Goal: Task Accomplishment & Management: Use online tool/utility

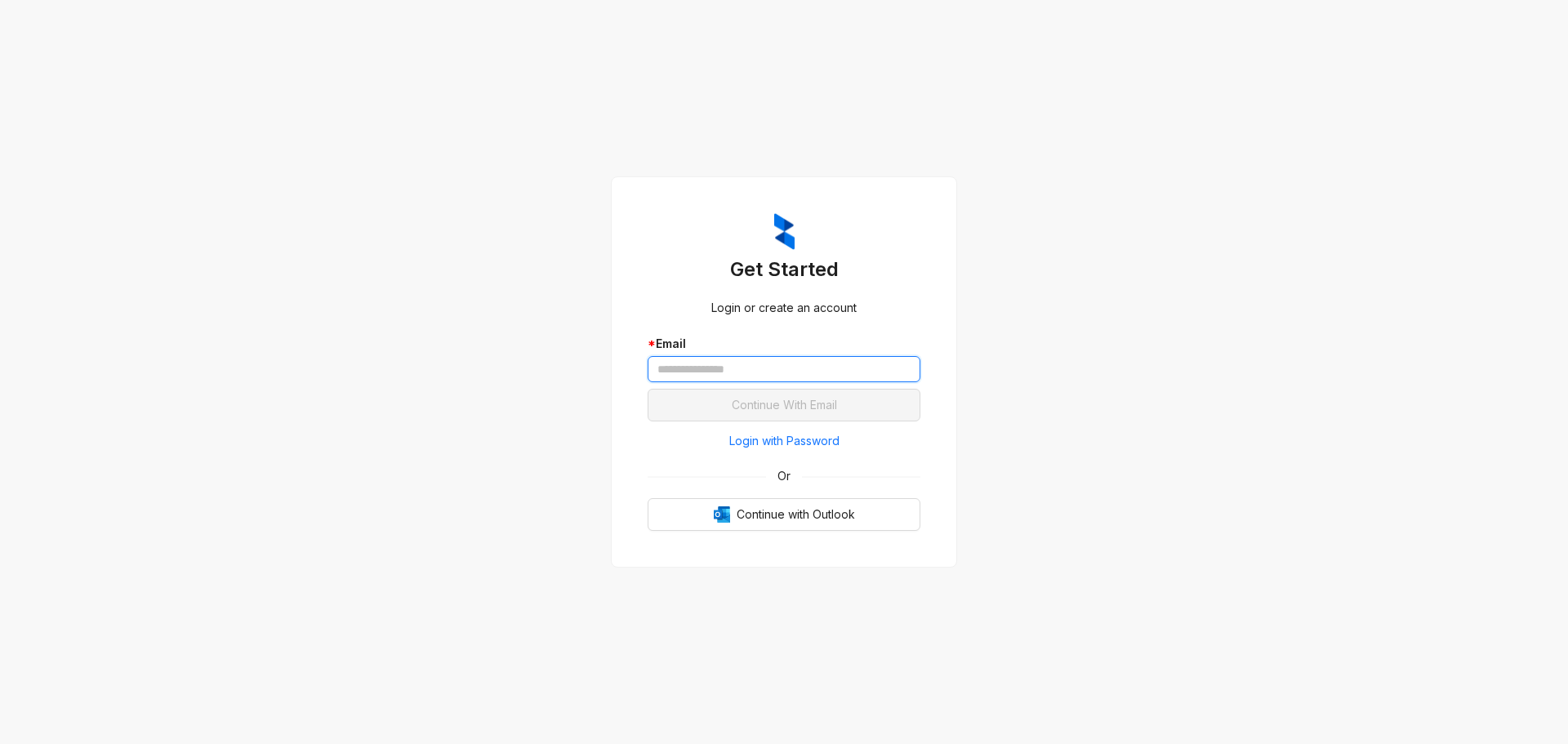
click at [703, 374] on input "text" at bounding box center [784, 369] width 272 height 26
paste input "**********"
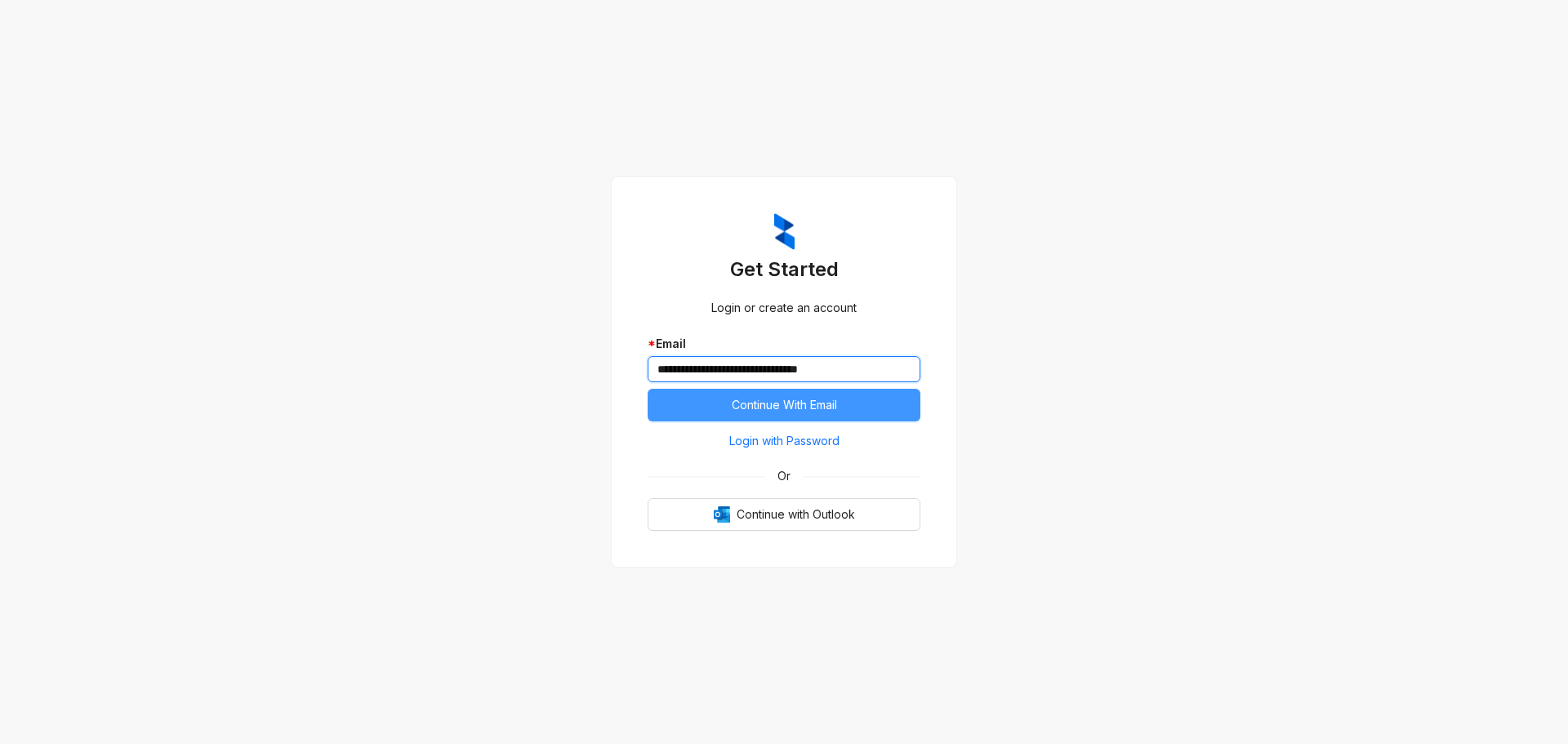
type input "**********"
click at [754, 408] on span "Continue With Email" at bounding box center [784, 404] width 106 height 18
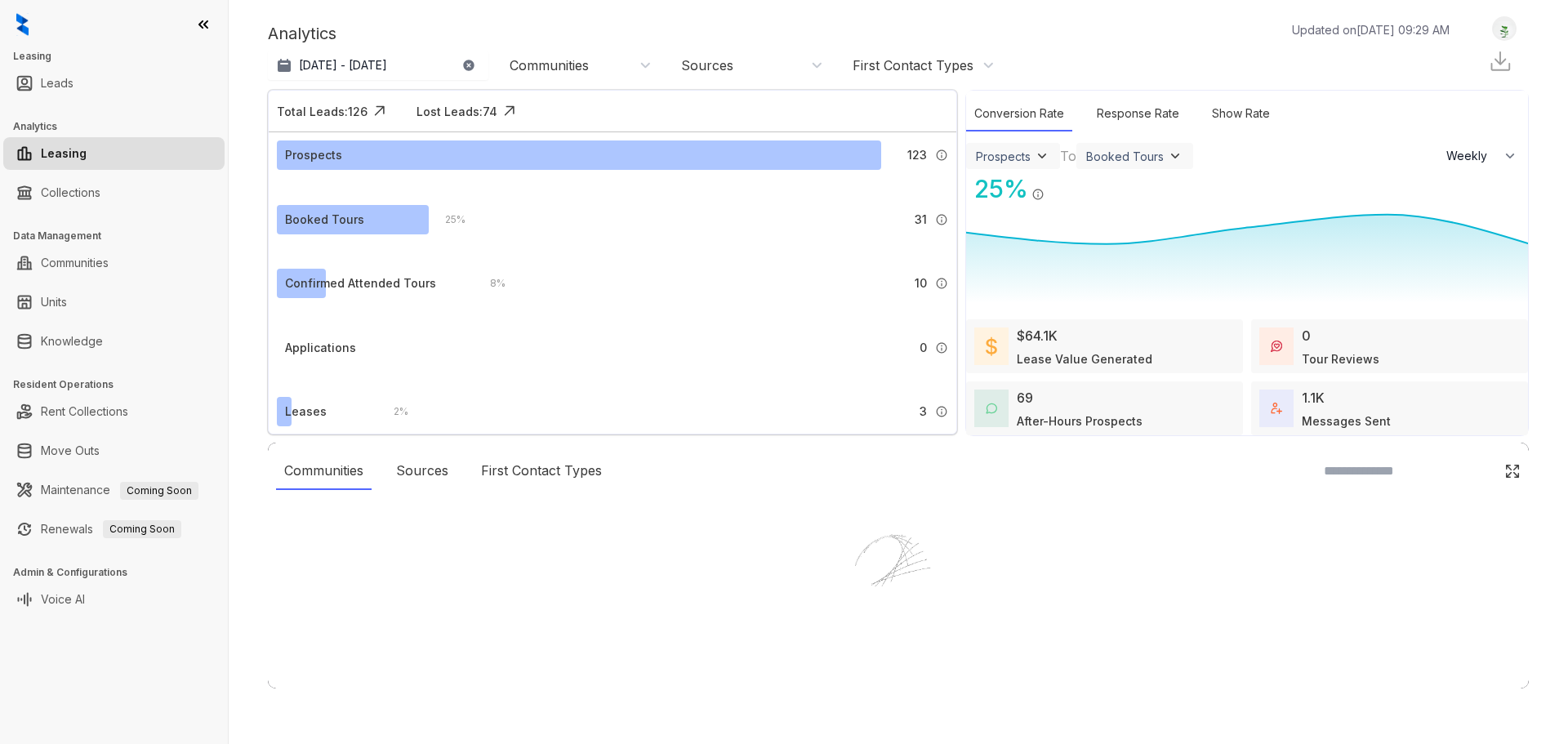
select select "******"
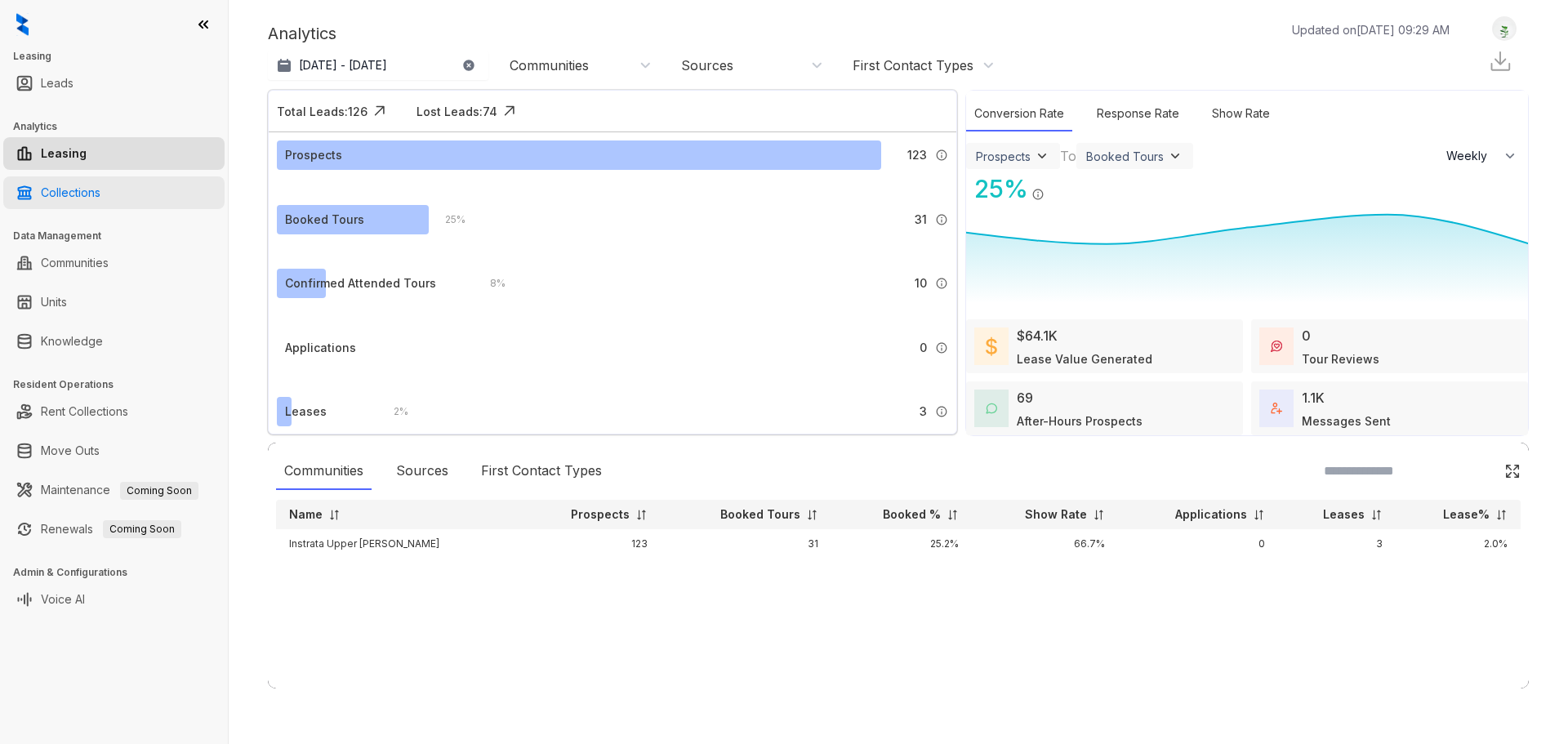
click at [80, 196] on link "Collections" at bounding box center [70, 193] width 59 height 33
click at [76, 188] on link "Collections" at bounding box center [70, 193] width 59 height 33
click at [76, 193] on link "Collections" at bounding box center [70, 193] width 59 height 33
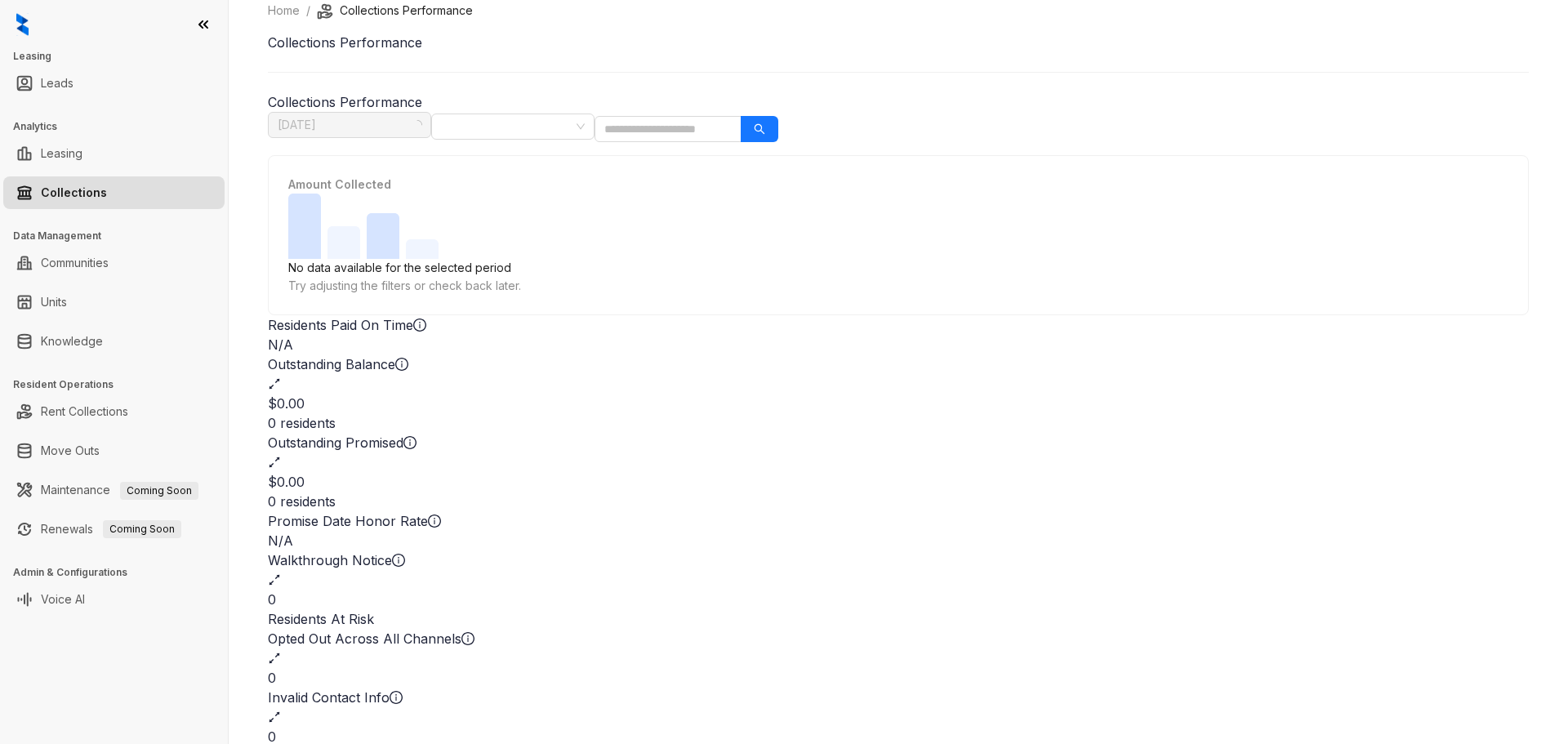
scroll to position [19, 0]
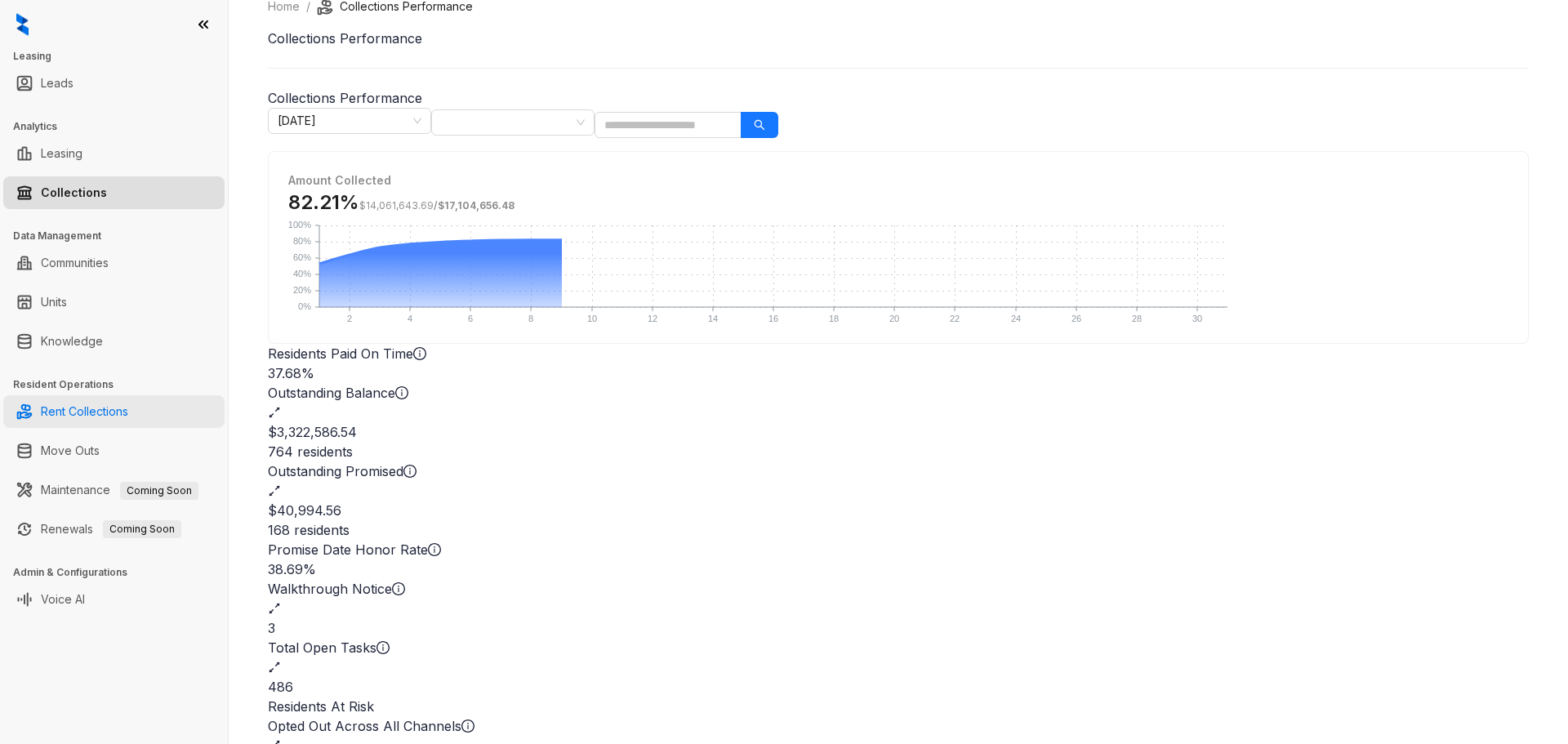
click at [105, 410] on link "Rent Collections" at bounding box center [84, 411] width 87 height 33
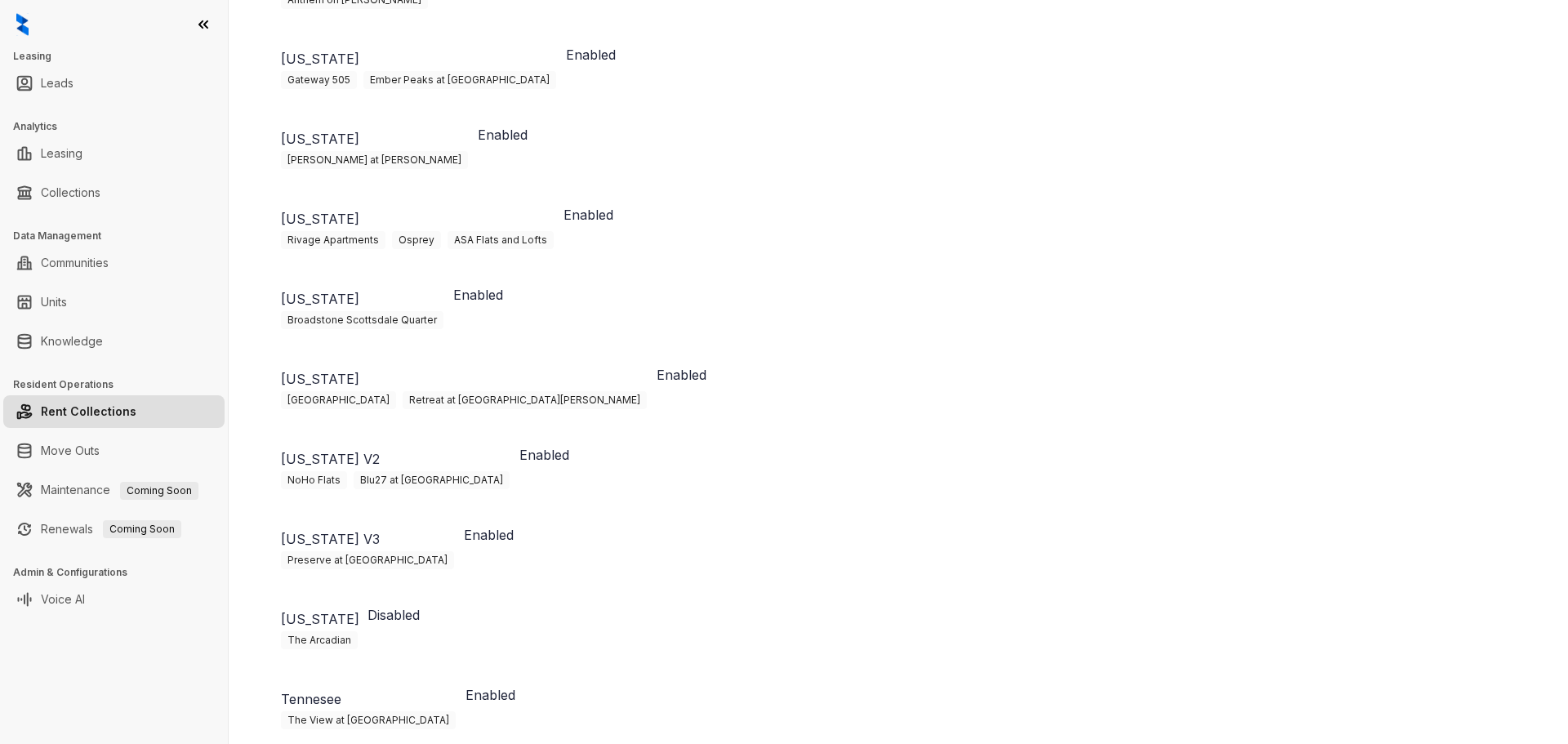
scroll to position [770, 0]
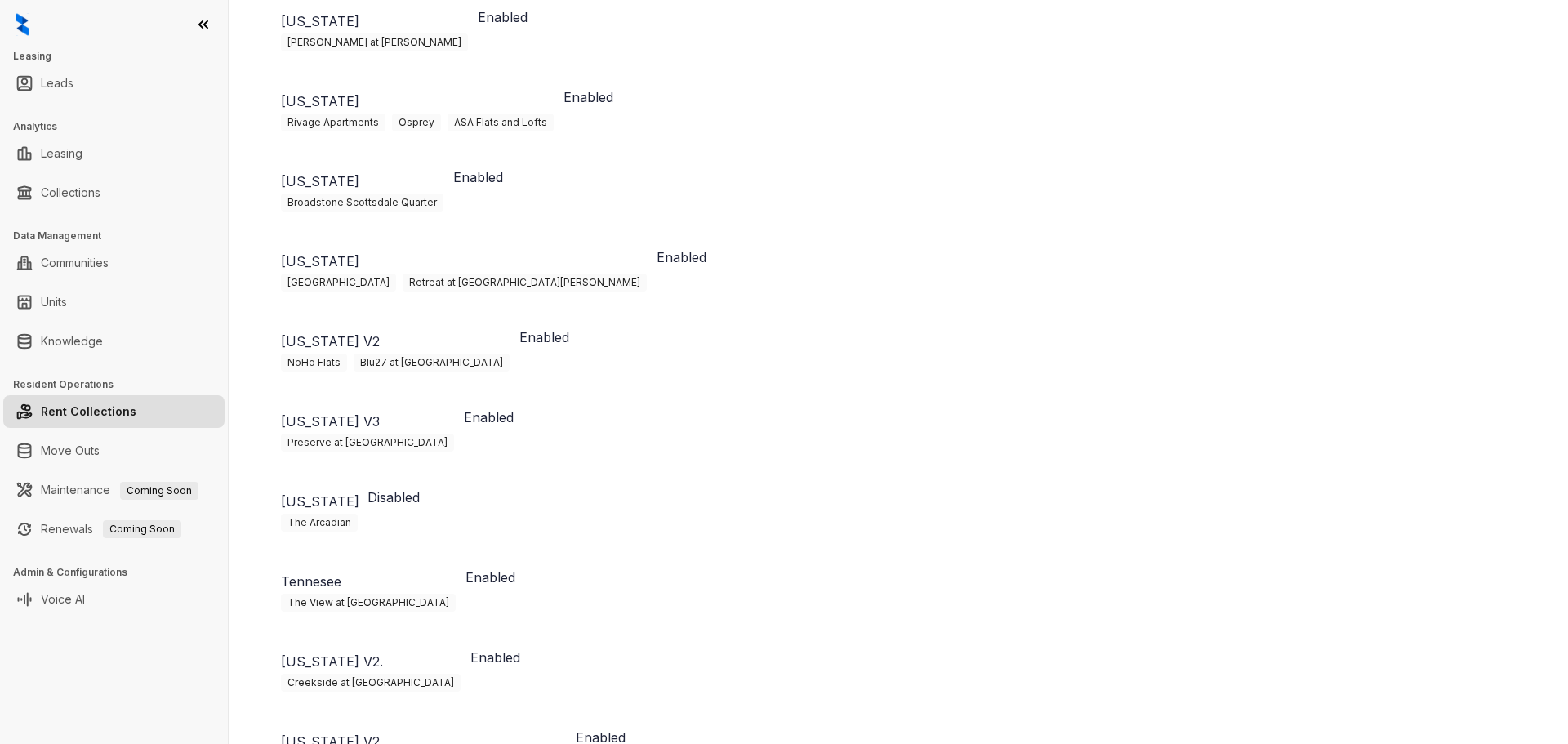
click at [323, 731] on p "[US_STATE] V2" at bounding box center [426, 741] width 292 height 19
click at [442, 731] on p "[US_STATE] V2" at bounding box center [426, 741] width 292 height 19
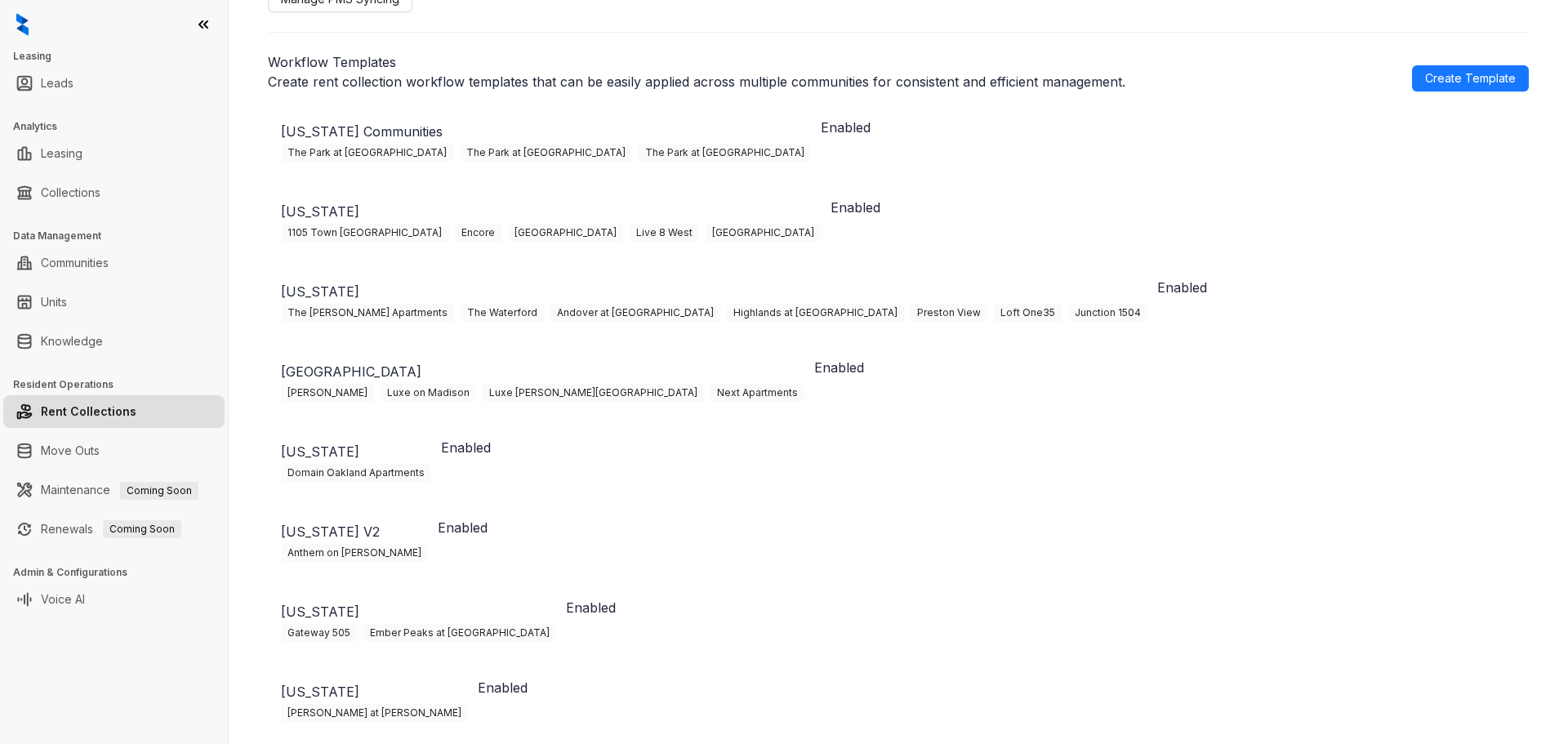
scroll to position [0, 0]
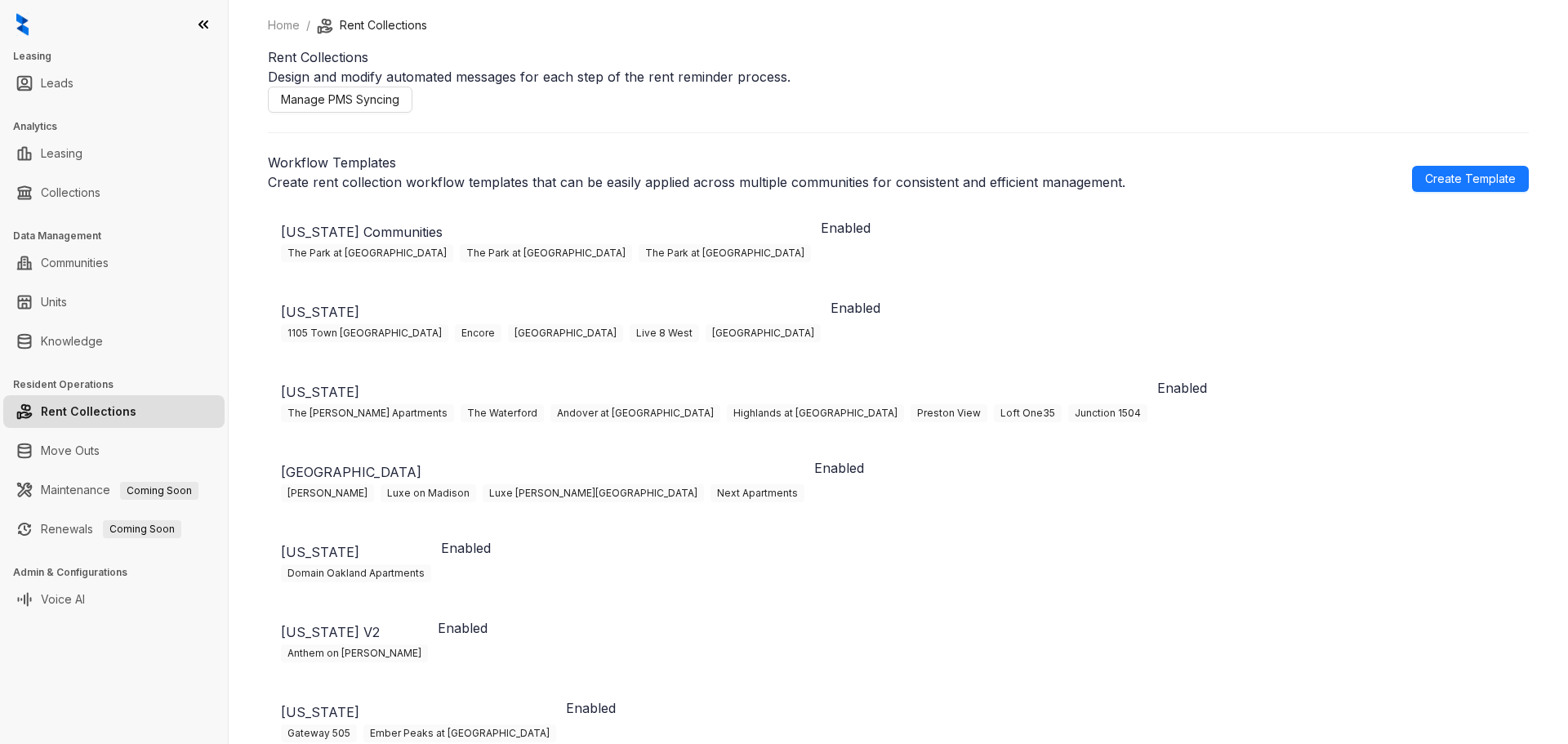
click at [71, 172] on ul "Leasing" at bounding box center [113, 153] width 228 height 39
click at [72, 160] on link "Leasing" at bounding box center [61, 153] width 41 height 33
select select "******"
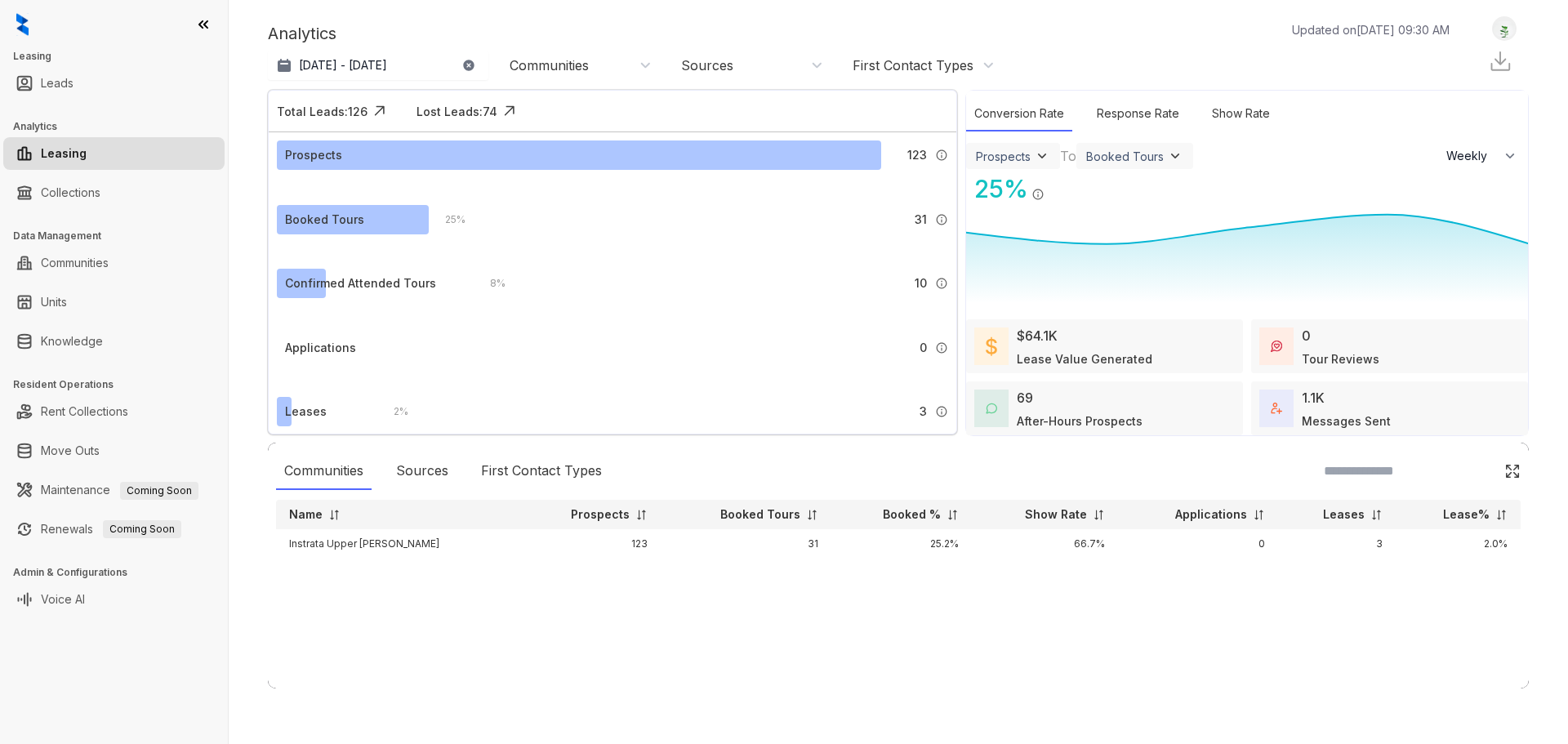
click at [586, 68] on div "Communities" at bounding box center [549, 65] width 79 height 18
click at [438, 470] on div "Sources" at bounding box center [422, 471] width 69 height 37
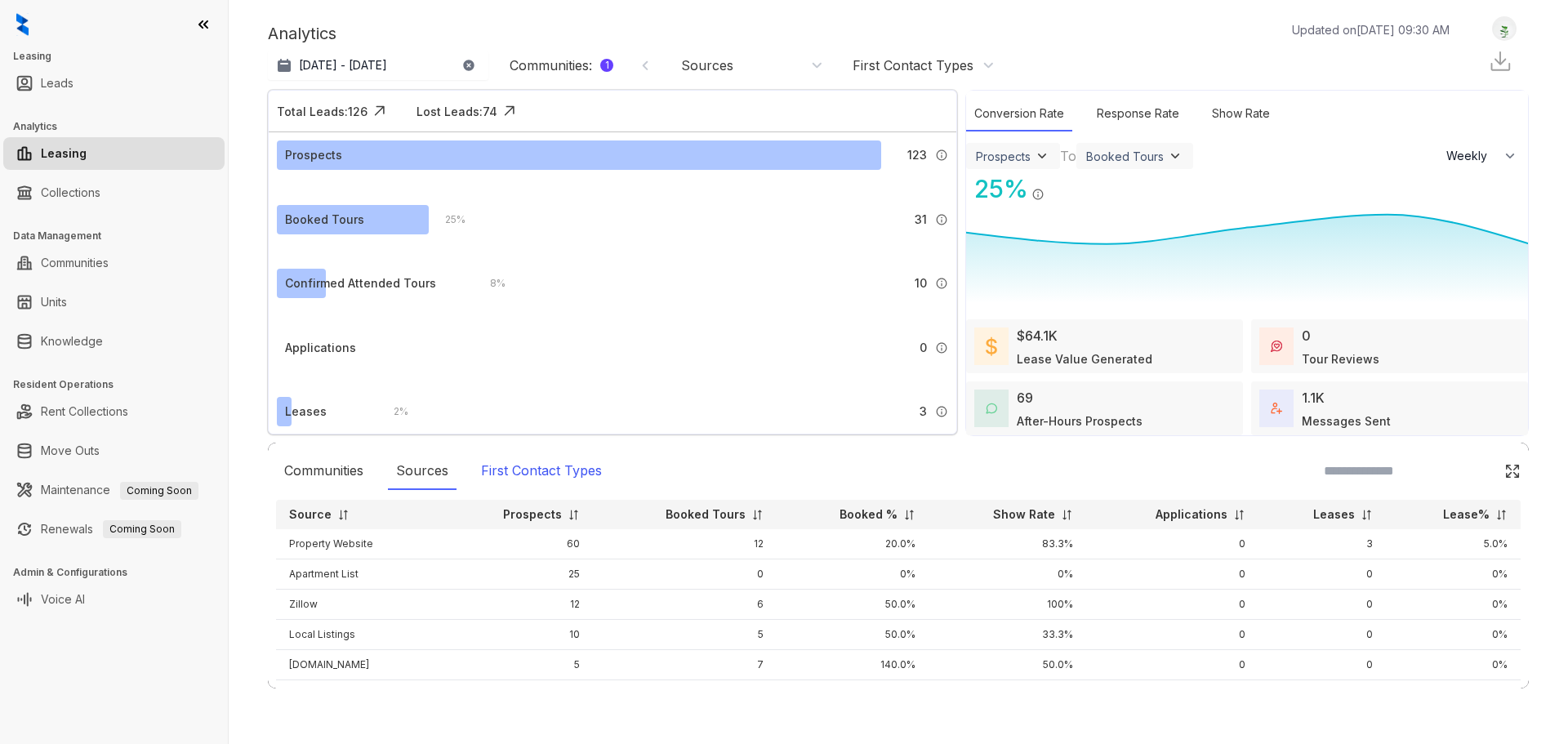
click at [490, 471] on div "First Contact Types" at bounding box center [541, 471] width 137 height 37
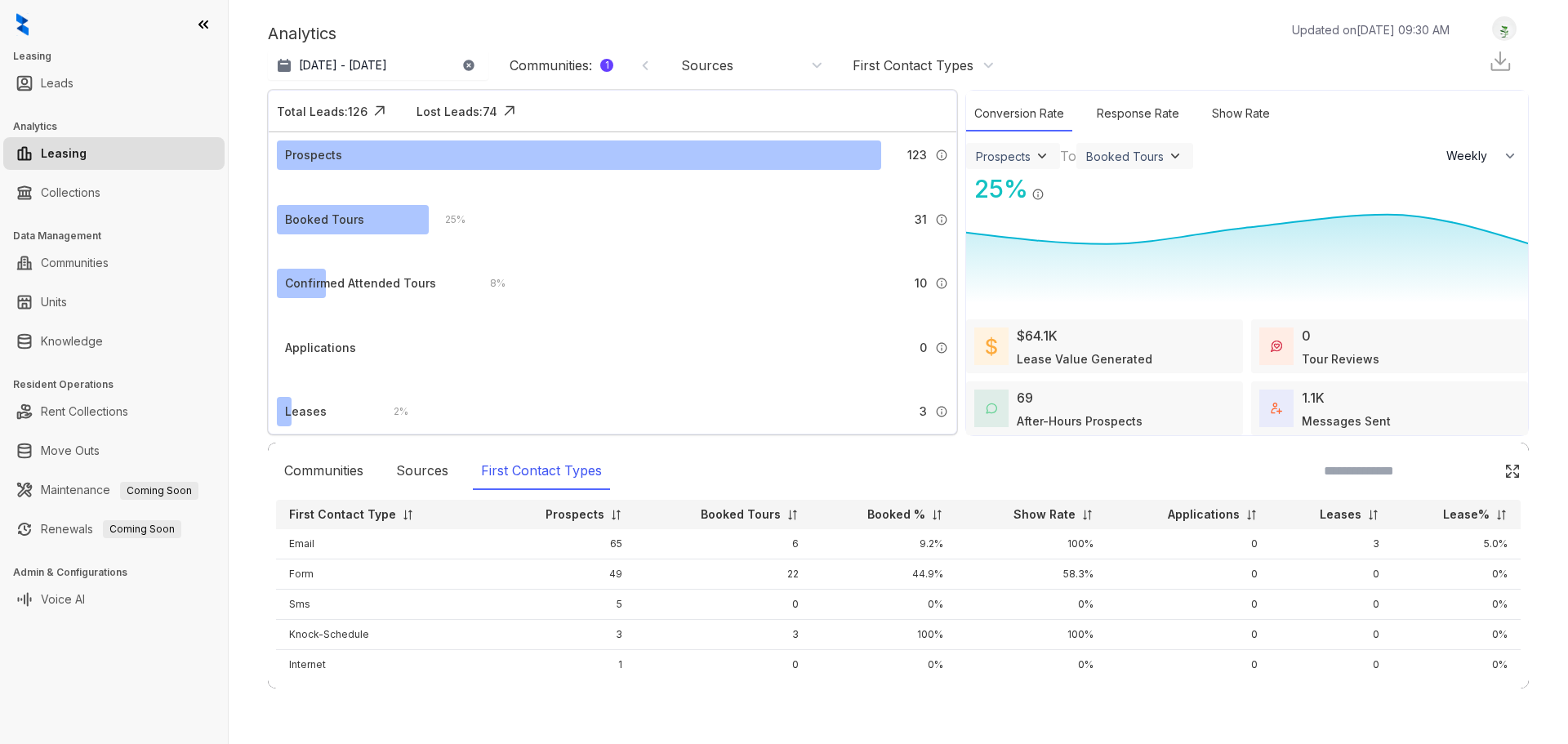
scroll to position [3, 0]
click at [440, 472] on div "Sources" at bounding box center [422, 471] width 69 height 37
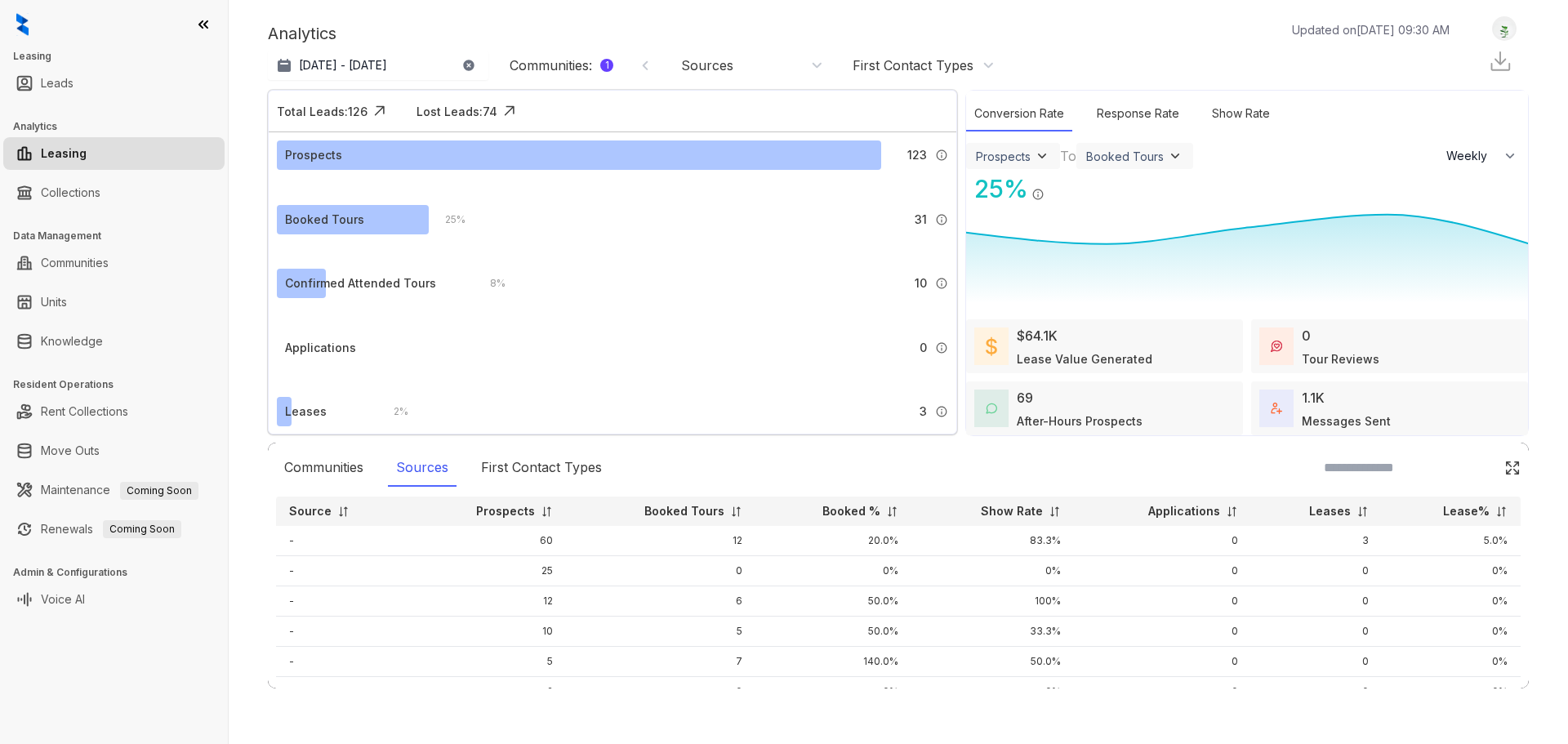
scroll to position [0, 0]
